Goal: Check status: Check status

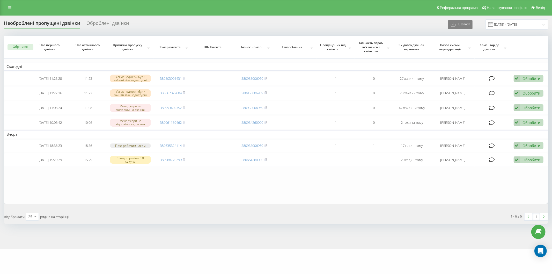
click at [126, 180] on table "Сьогодні 2025-09-22 11:23:28 11:23 Усі менеджери були зайняті або недоступні 38…" at bounding box center [276, 120] width 544 height 168
click at [520, 21] on input "21.09.2025 - 22.09.2025" at bounding box center [516, 24] width 63 height 10
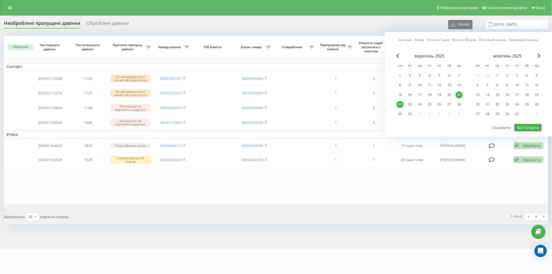
click at [399, 102] on div "22" at bounding box center [400, 104] width 7 height 7
click at [533, 127] on button "Застосувати" at bounding box center [527, 128] width 27 height 8
type input "[DATE] - [DATE]"
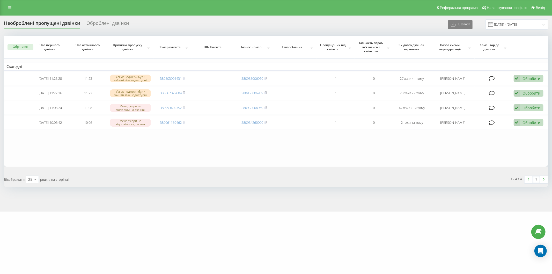
drag, startPoint x: 70, startPoint y: 170, endPoint x: 58, endPoint y: 153, distance: 20.7
click at [70, 170] on div "Обрати всі Час першого дзвінка Час останнього дзвінка Причина пропуску дзвінка …" at bounding box center [276, 111] width 544 height 151
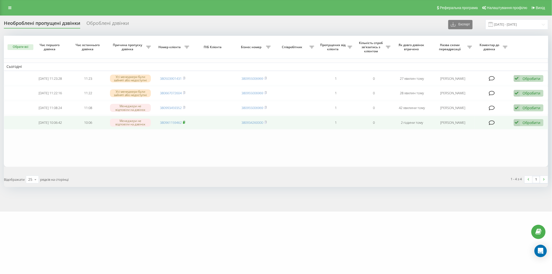
click at [184, 122] on rect at bounding box center [184, 122] width 2 height 2
click at [531, 122] on div "Обробити" at bounding box center [532, 122] width 18 height 5
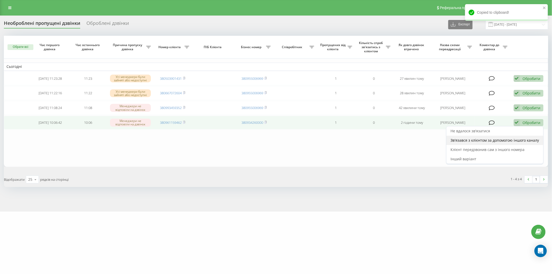
click at [511, 139] on span "Зв'язався з клієнтом за допомогою іншого каналу" at bounding box center [494, 140] width 88 height 5
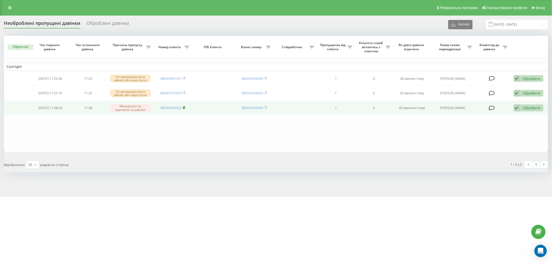
click at [185, 107] on icon at bounding box center [184, 107] width 2 height 3
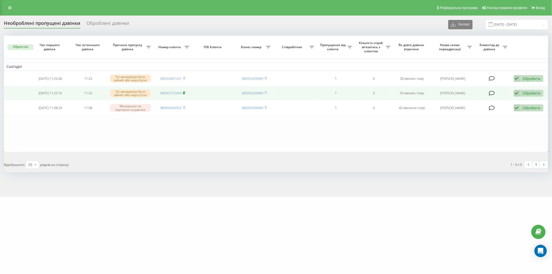
click at [184, 92] on rect at bounding box center [184, 93] width 2 height 2
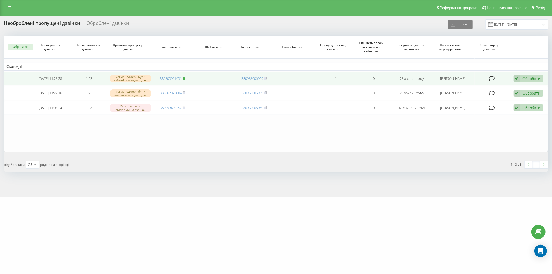
click at [184, 78] on rect at bounding box center [184, 78] width 2 height 2
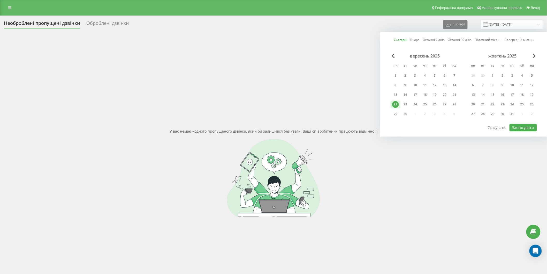
click at [397, 105] on div "22" at bounding box center [395, 104] width 7 height 7
click at [529, 126] on button "Застосувати" at bounding box center [523, 128] width 27 height 8
